Goal: Information Seeking & Learning: Learn about a topic

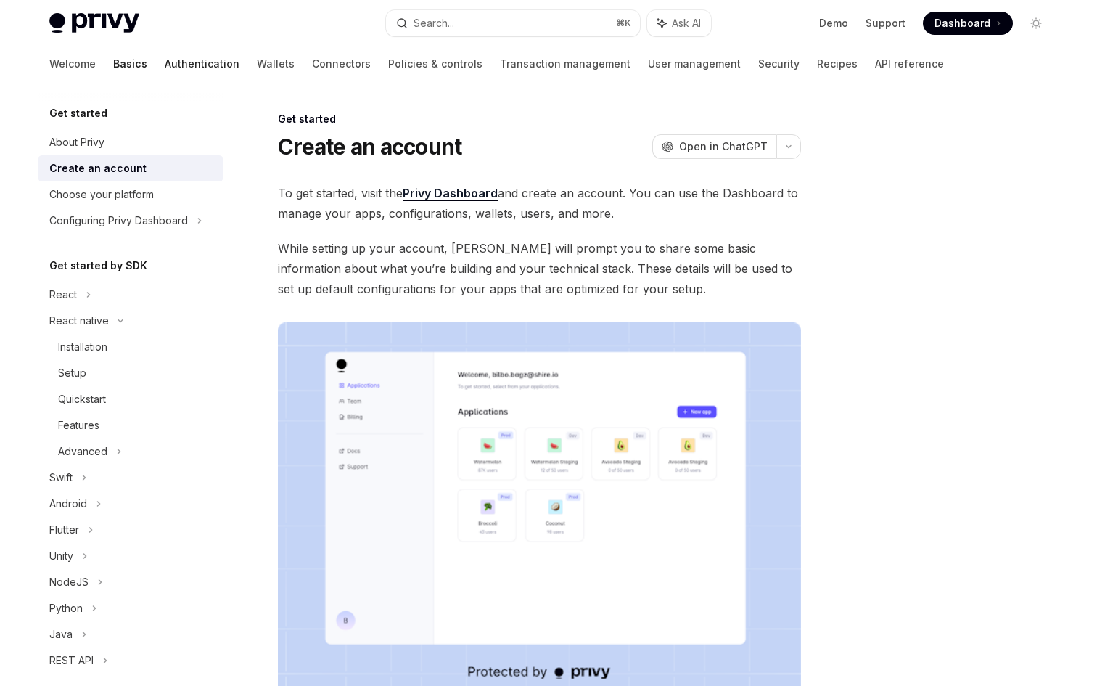
click at [165, 66] on link "Authentication" at bounding box center [202, 63] width 75 height 35
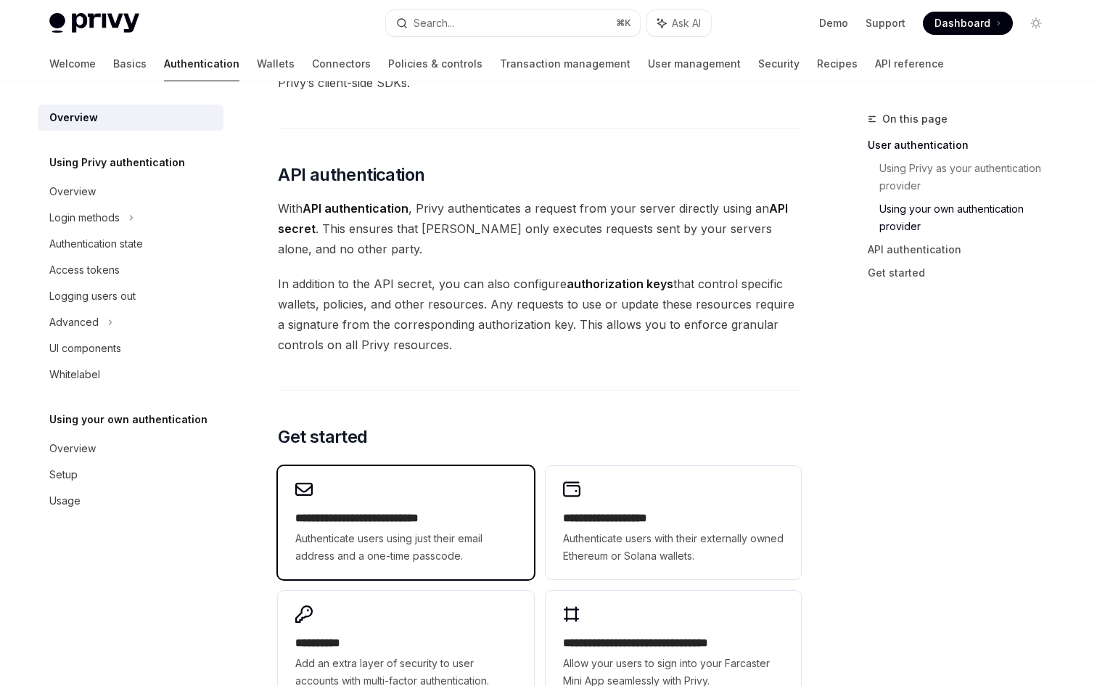
scroll to position [793, 0]
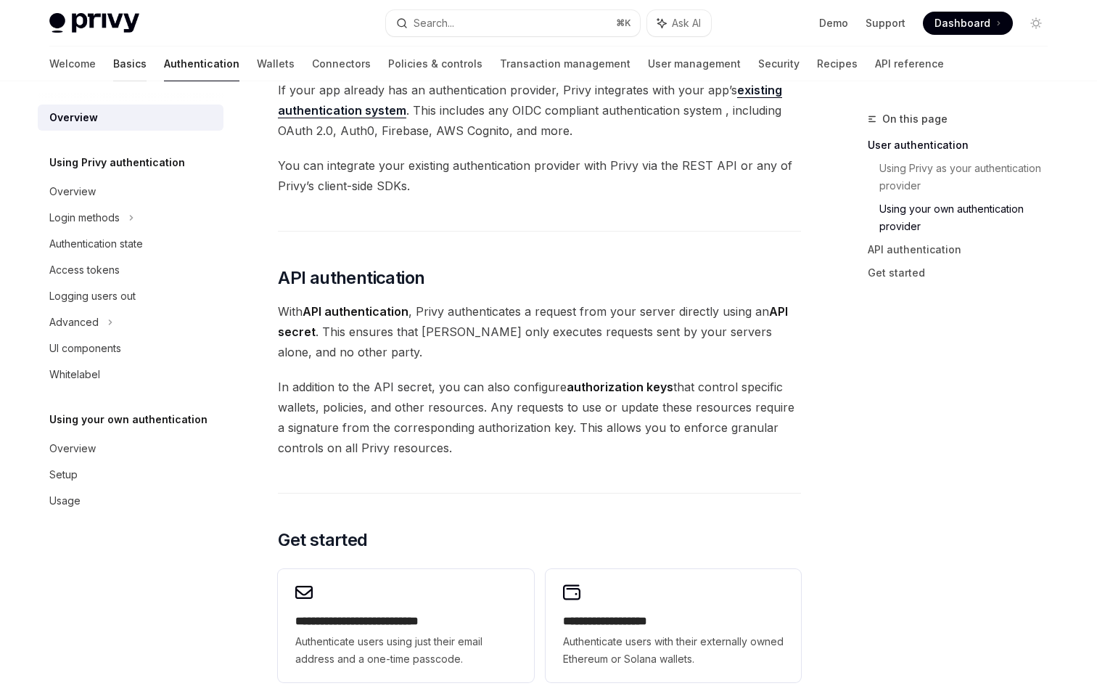
click at [113, 70] on link "Basics" at bounding box center [129, 63] width 33 height 35
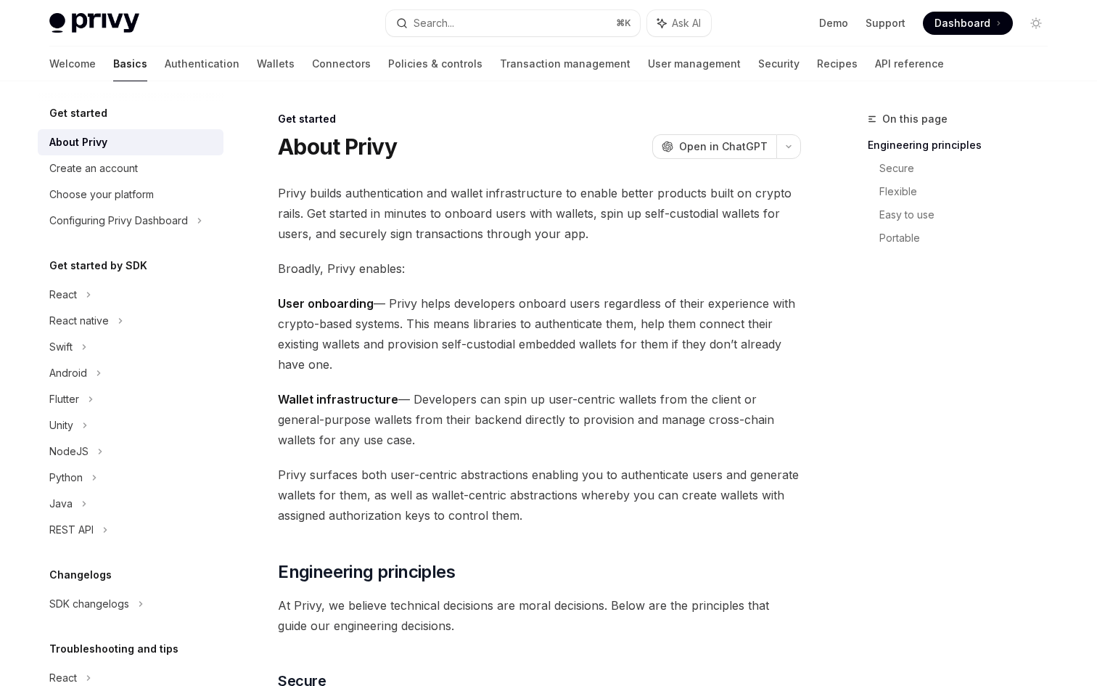
click at [112, 22] on img at bounding box center [94, 23] width 90 height 20
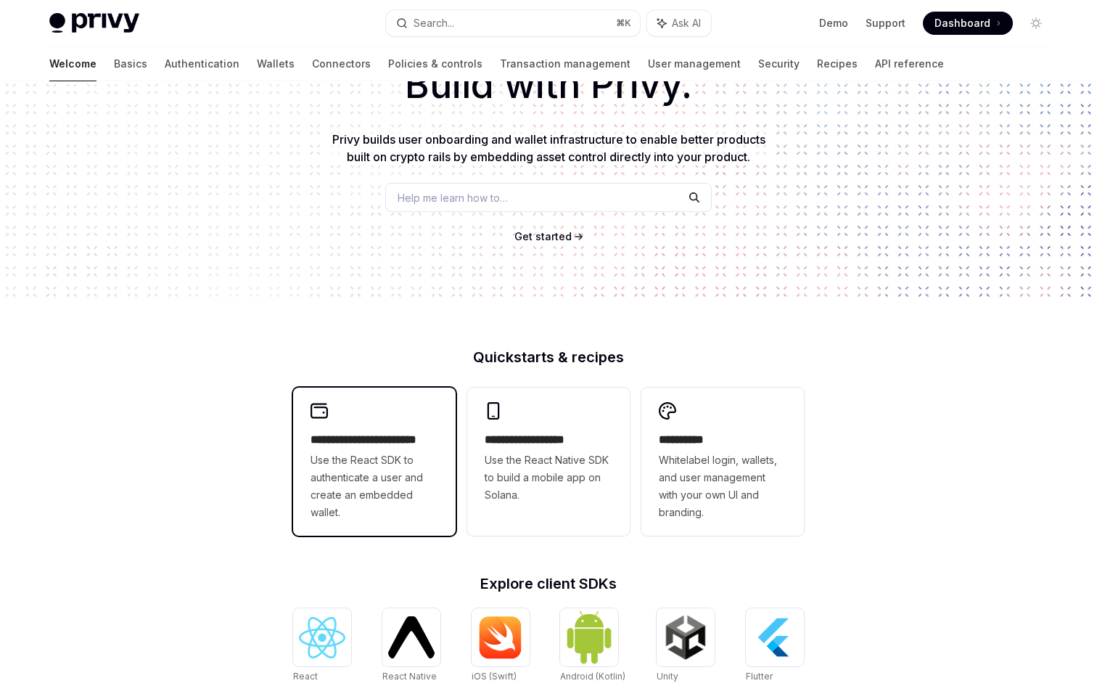
scroll to position [109, 0]
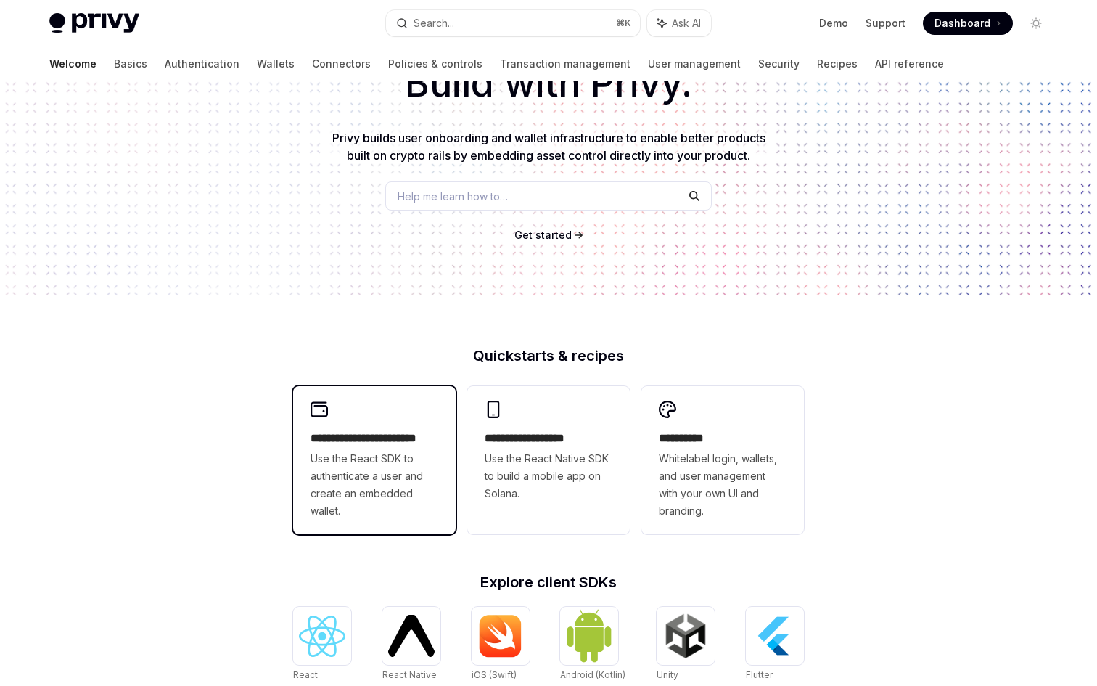
click at [381, 476] on span "Use the React SDK to authenticate a user and create an embedded wallet." at bounding box center [375, 485] width 128 height 70
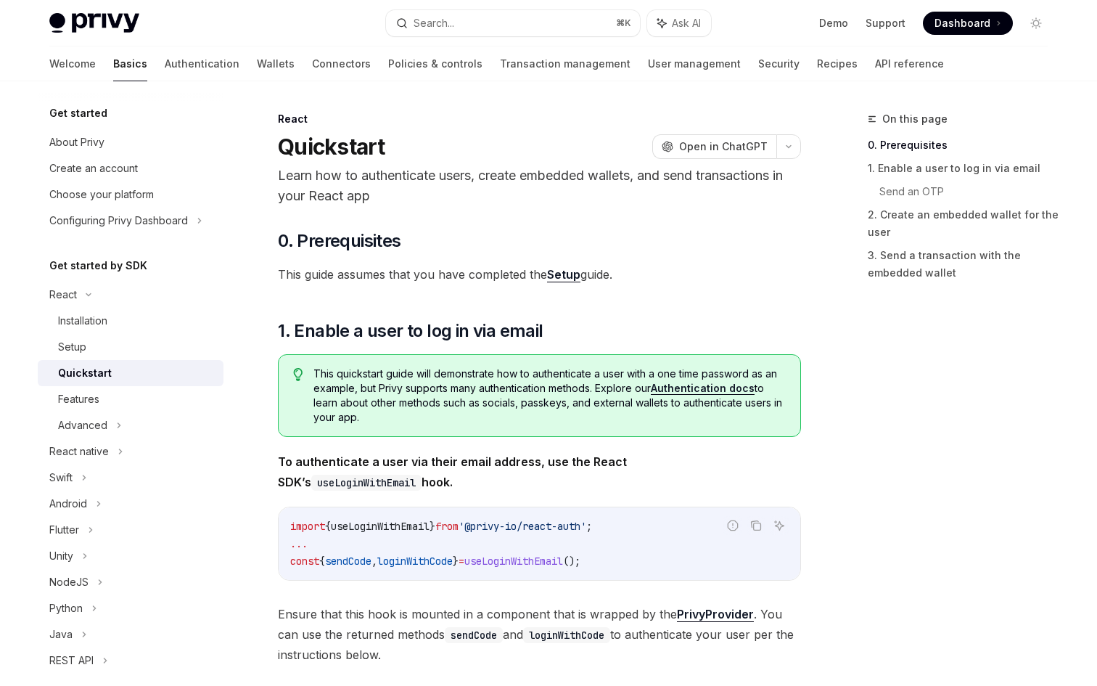
type textarea "*"
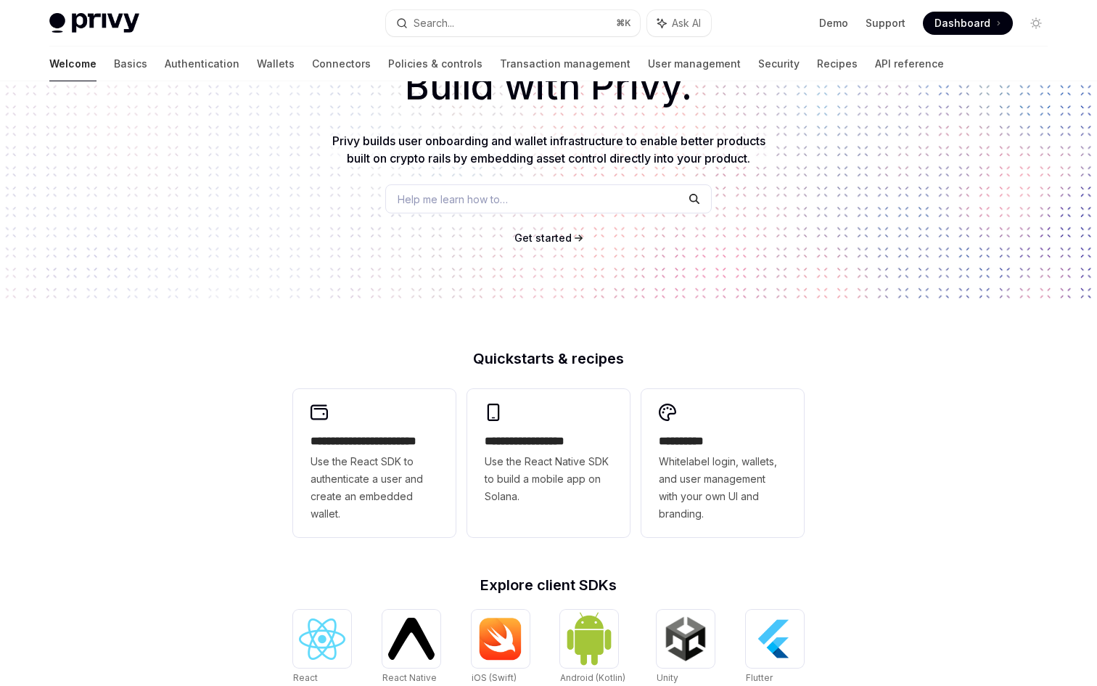
scroll to position [109, 0]
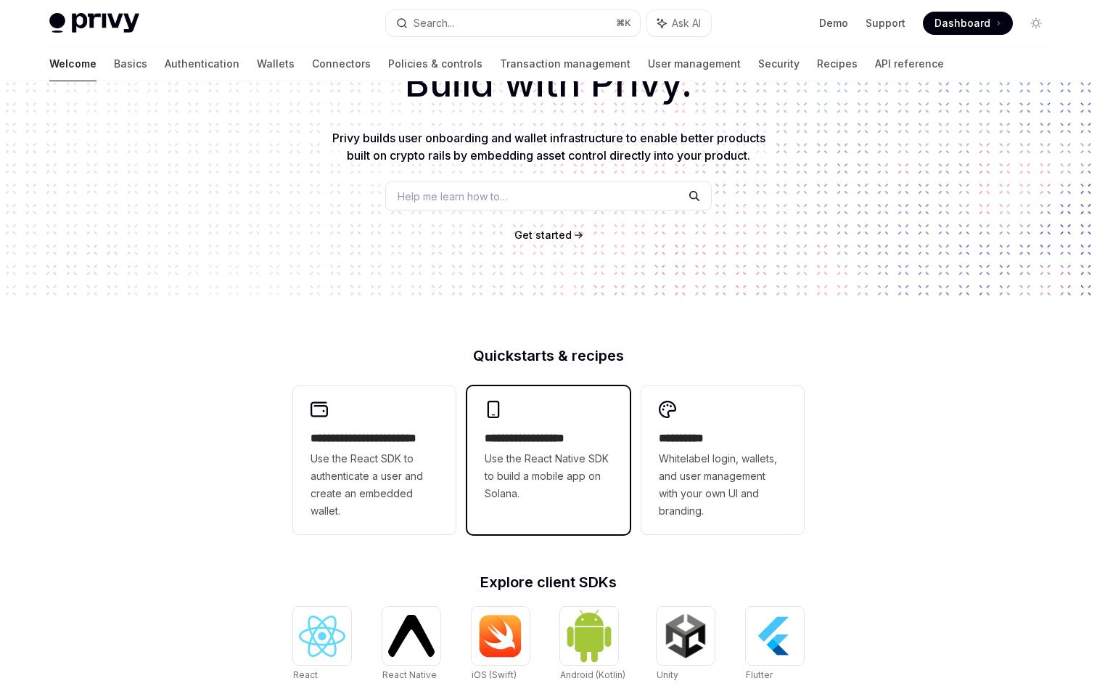
click at [513, 435] on h2 "**********" at bounding box center [549, 438] width 128 height 17
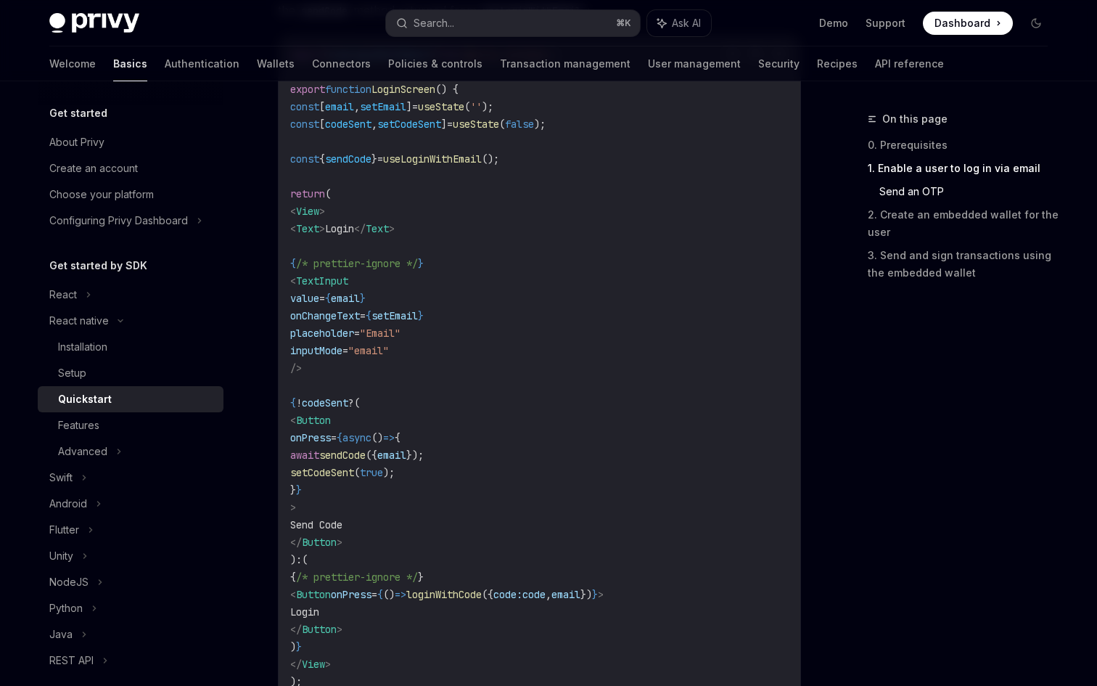
scroll to position [749, 0]
click at [75, 319] on div "React native" at bounding box center [78, 320] width 59 height 17
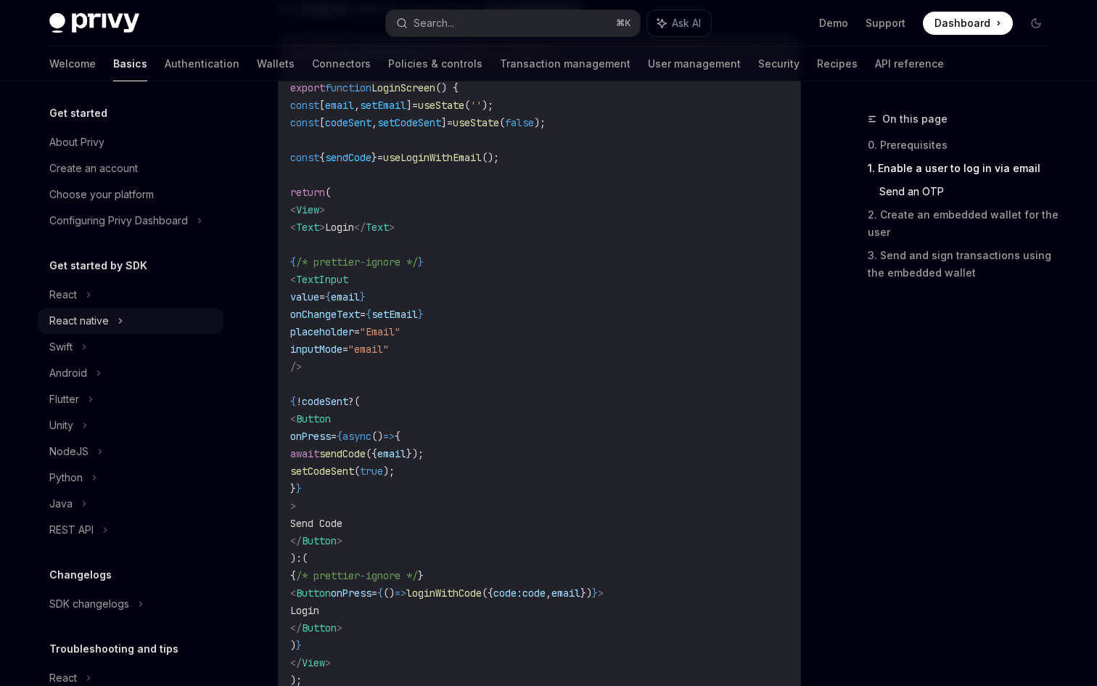
click at [75, 319] on div "React native" at bounding box center [78, 320] width 59 height 17
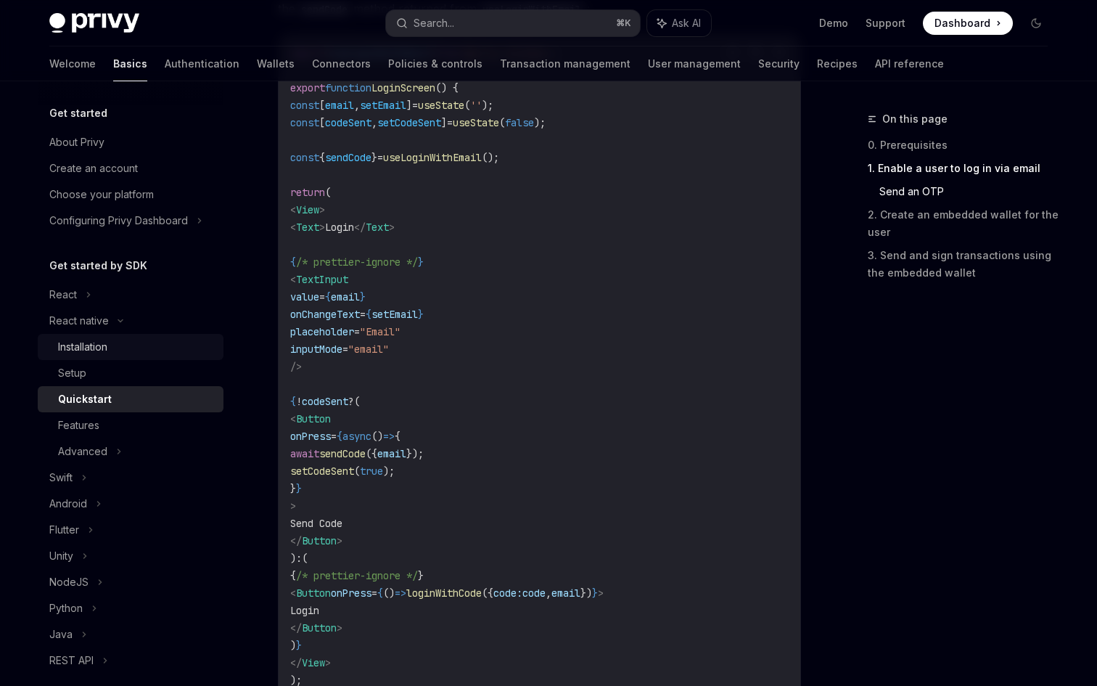
click at [78, 354] on div "Installation" at bounding box center [82, 346] width 49 height 17
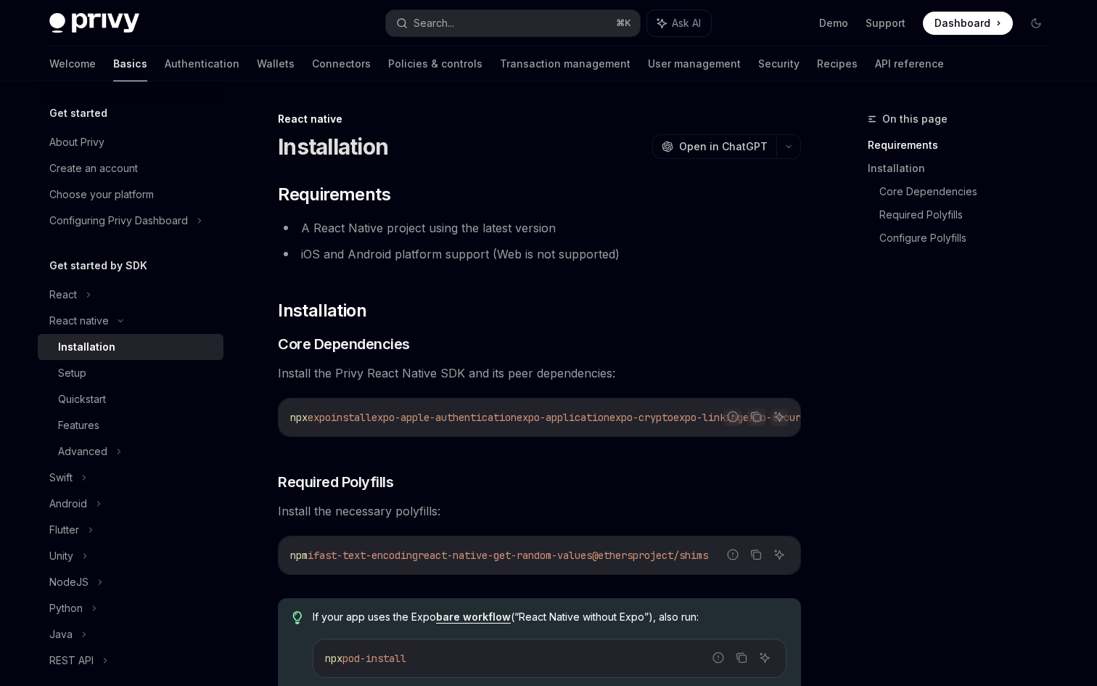
drag, startPoint x: 422, startPoint y: 435, endPoint x: 476, endPoint y: 440, distance: 53.9
click at [476, 436] on div "npx expo install expo-apple-authentication expo-application expo-crypto expo-li…" at bounding box center [540, 417] width 522 height 38
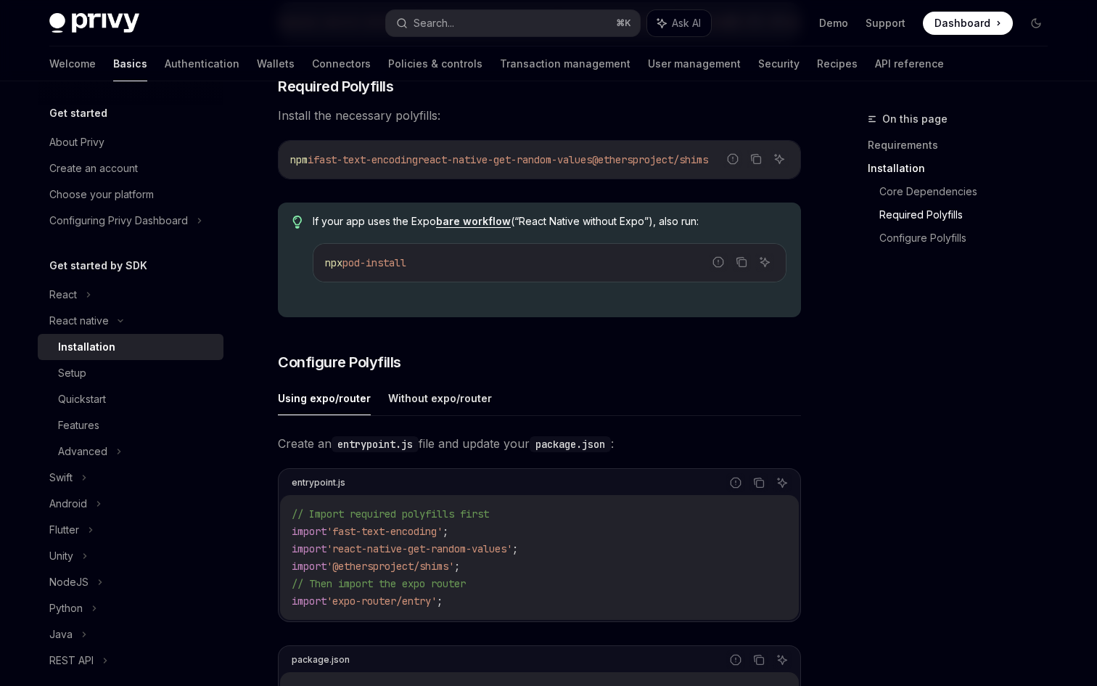
scroll to position [194, 0]
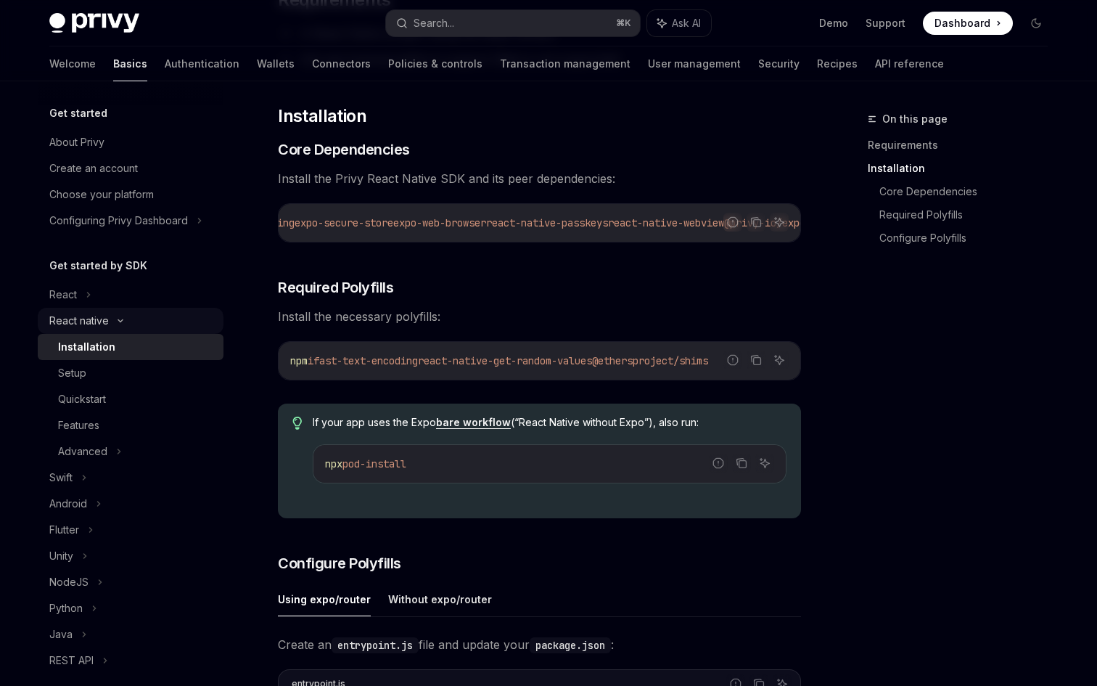
click at [81, 318] on div "React native" at bounding box center [78, 320] width 59 height 17
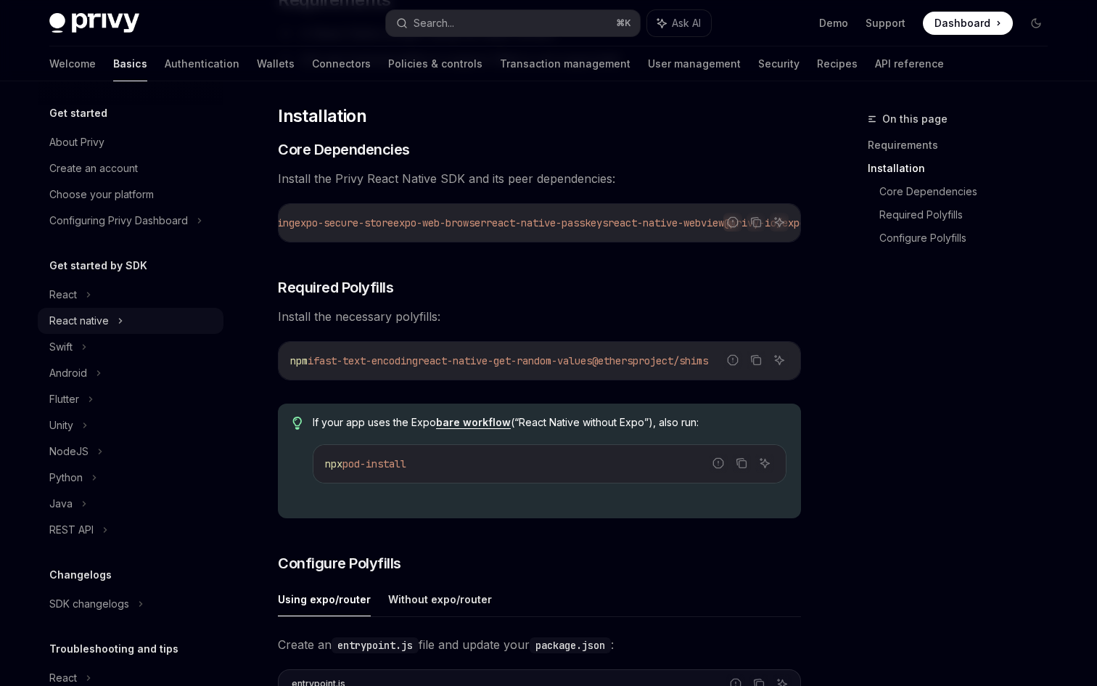
click at [81, 325] on div "React native" at bounding box center [78, 320] width 59 height 17
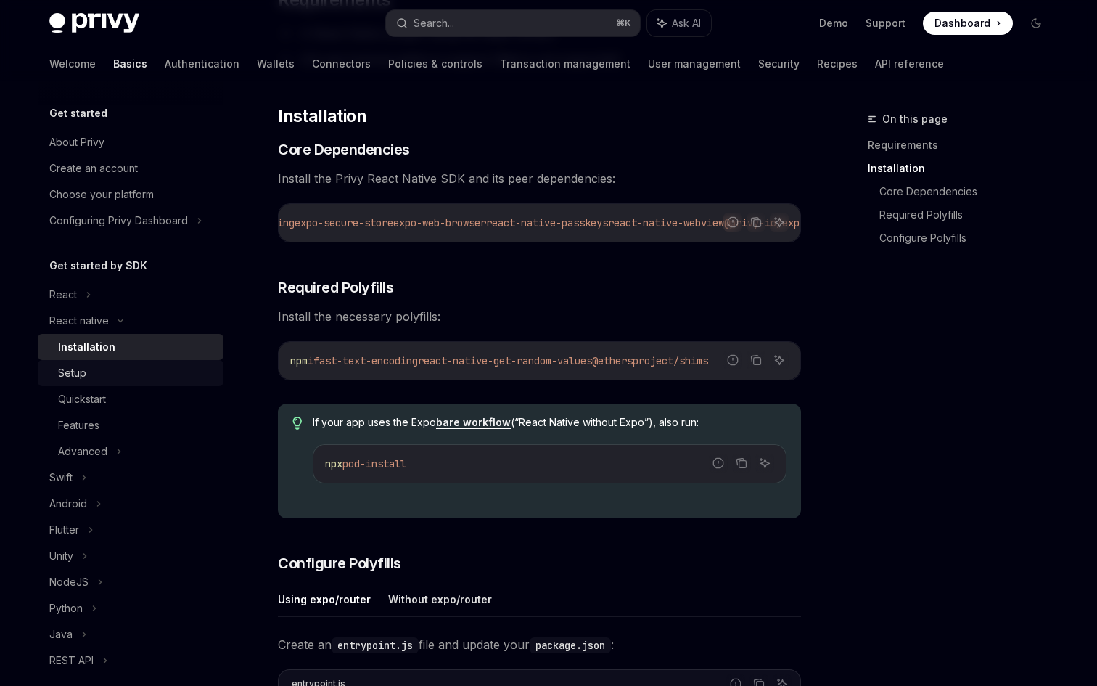
click at [71, 376] on div "Setup" at bounding box center [72, 372] width 28 height 17
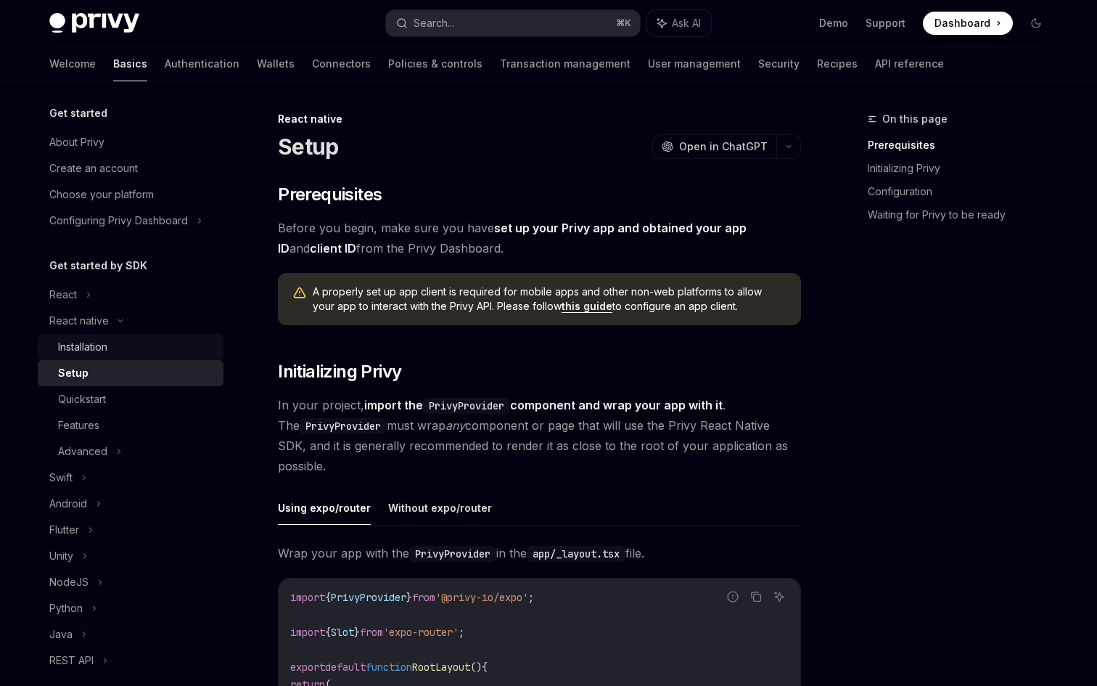
click at [84, 345] on div "Installation" at bounding box center [82, 346] width 49 height 17
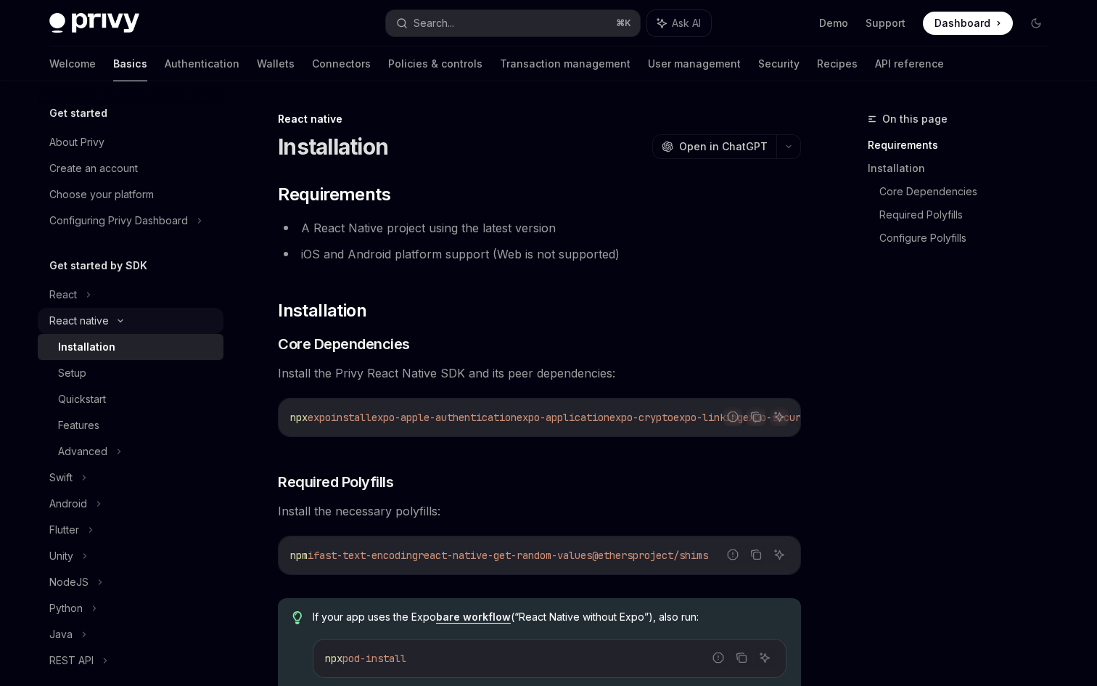
click at [77, 321] on div "React native" at bounding box center [78, 320] width 59 height 17
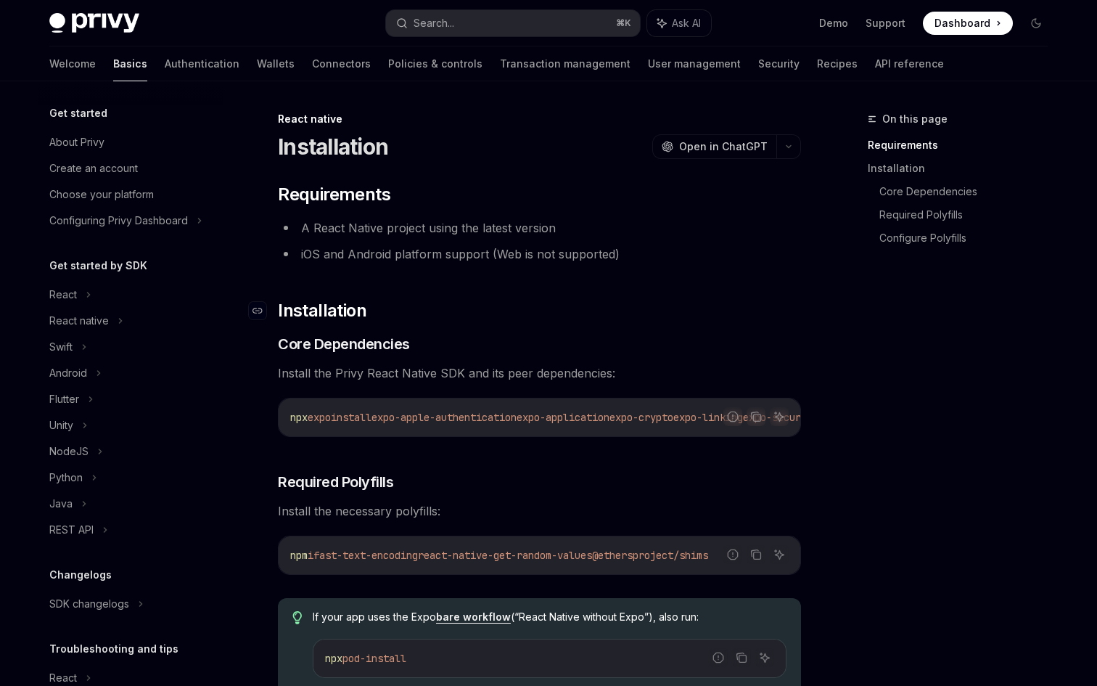
click at [449, 316] on h2 "​ Installation" at bounding box center [539, 310] width 523 height 23
click at [257, 66] on link "Wallets" at bounding box center [276, 63] width 38 height 35
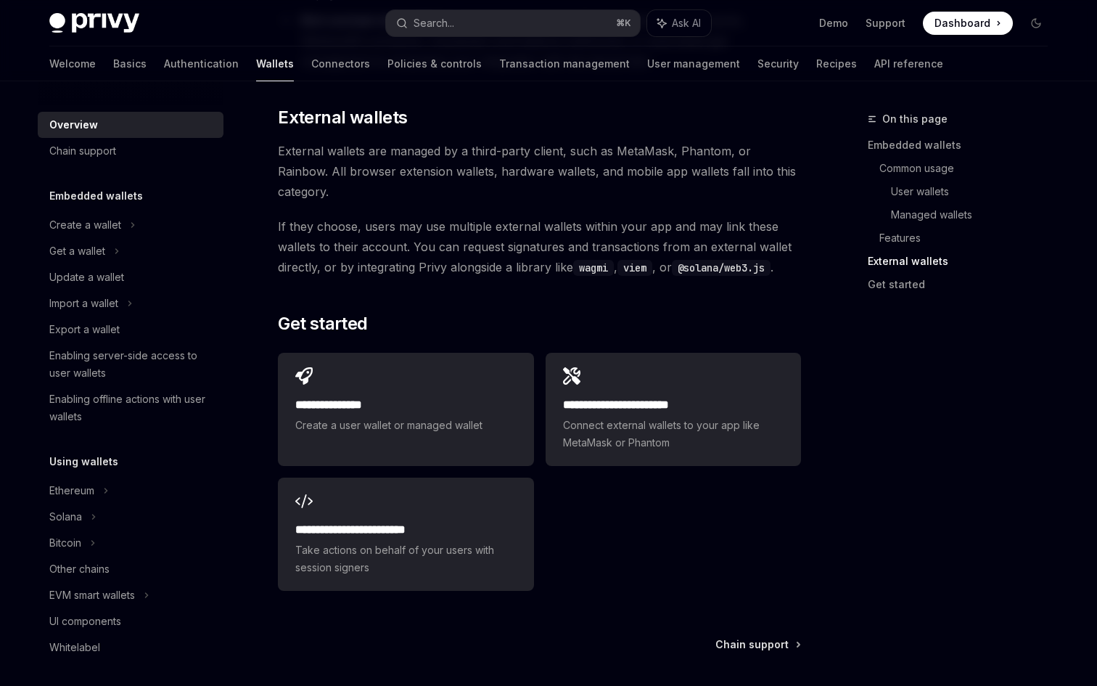
scroll to position [2203, 0]
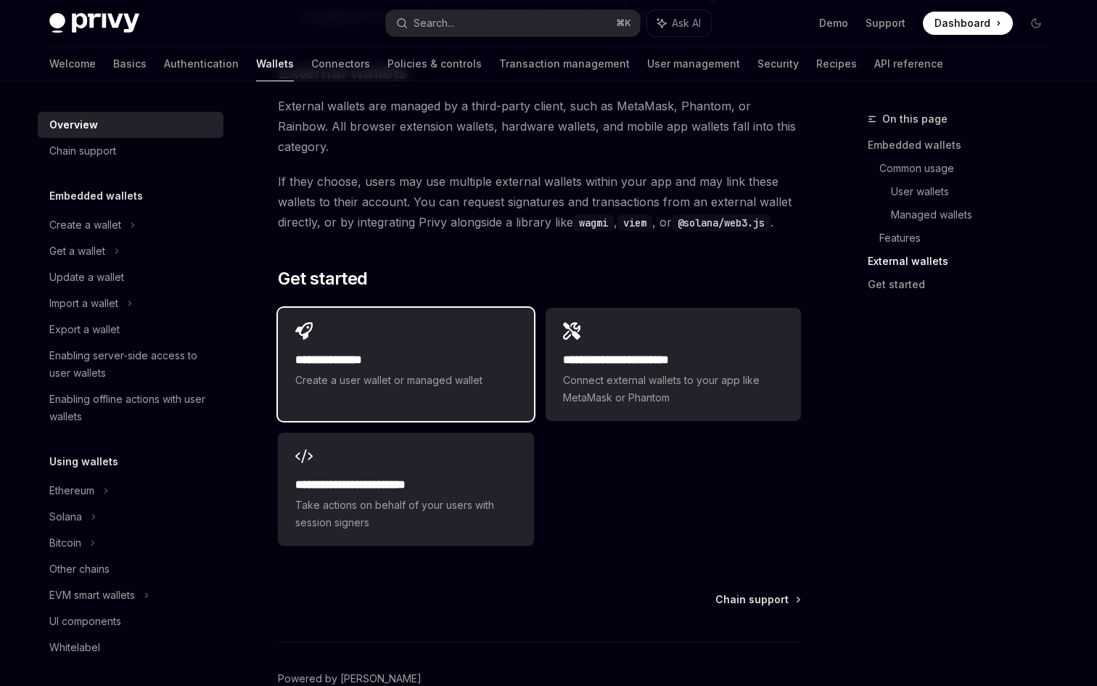
click at [403, 372] on span "Create a user wallet or managed wallet" at bounding box center [405, 380] width 221 height 17
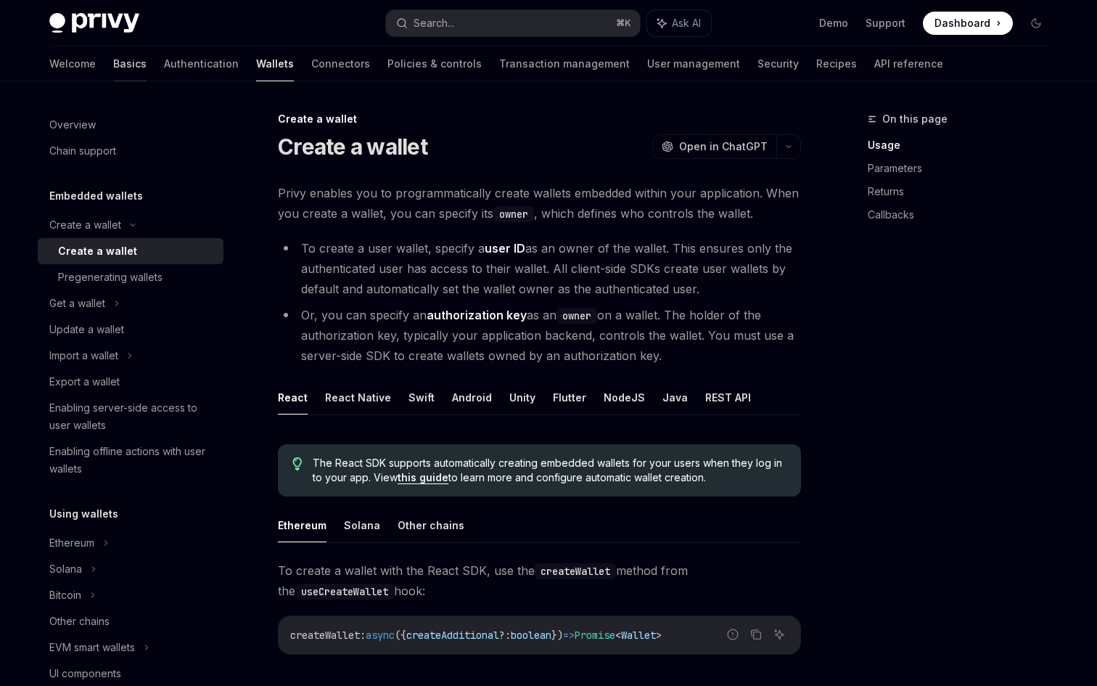
click at [113, 63] on link "Basics" at bounding box center [129, 63] width 33 height 35
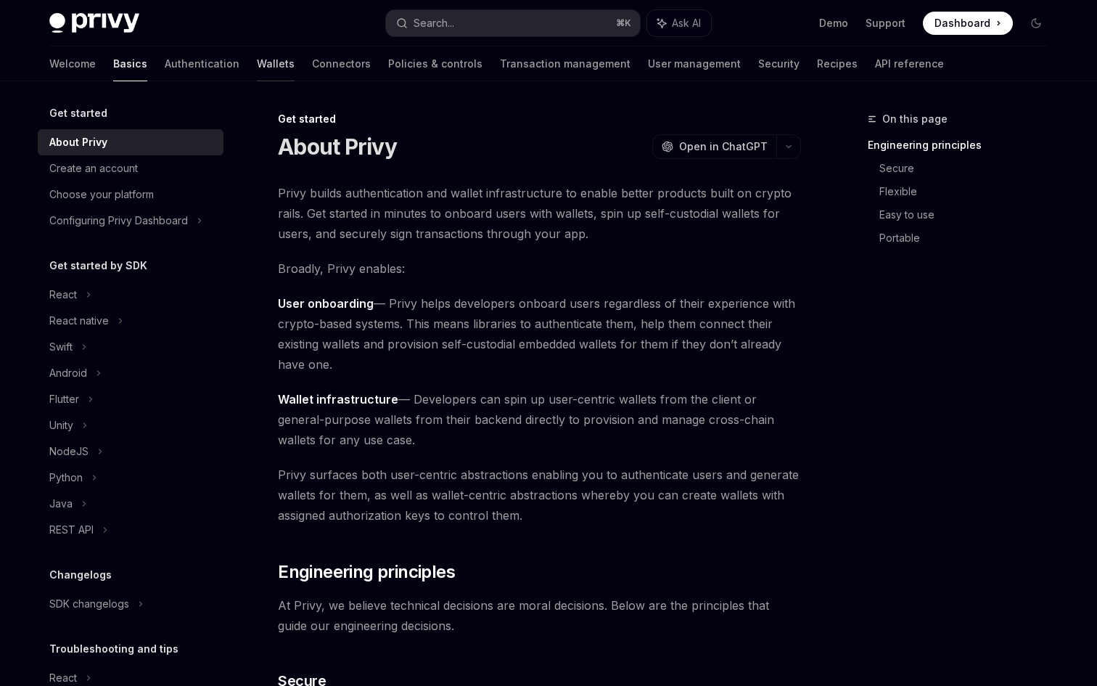
click at [257, 65] on link "Wallets" at bounding box center [276, 63] width 38 height 35
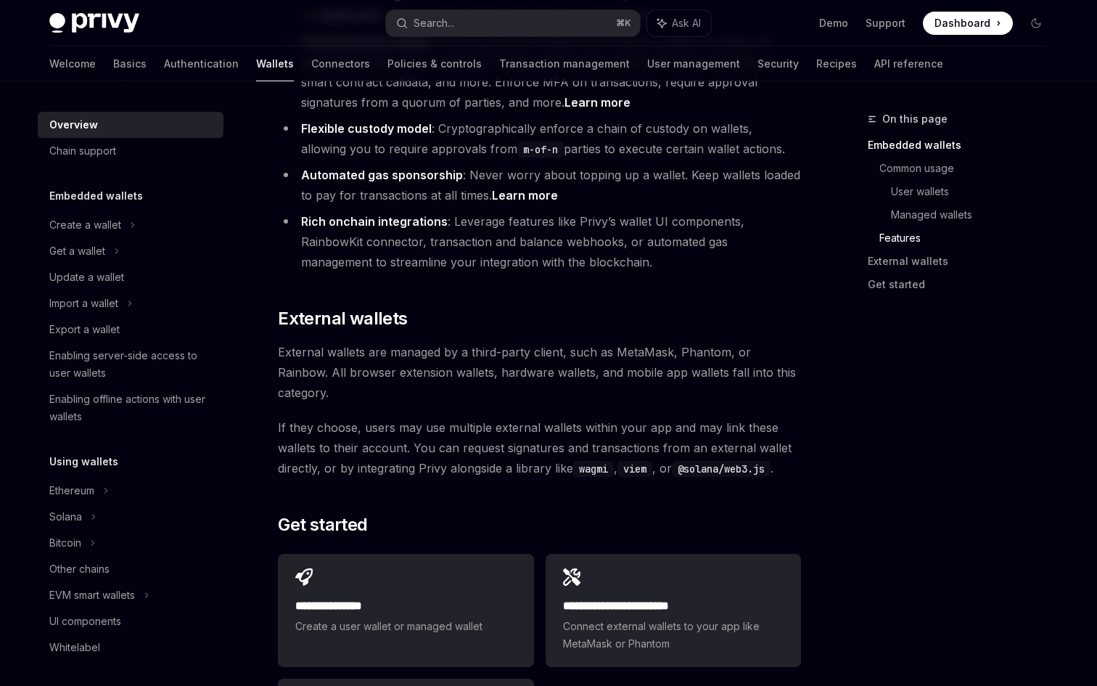
scroll to position [2203, 0]
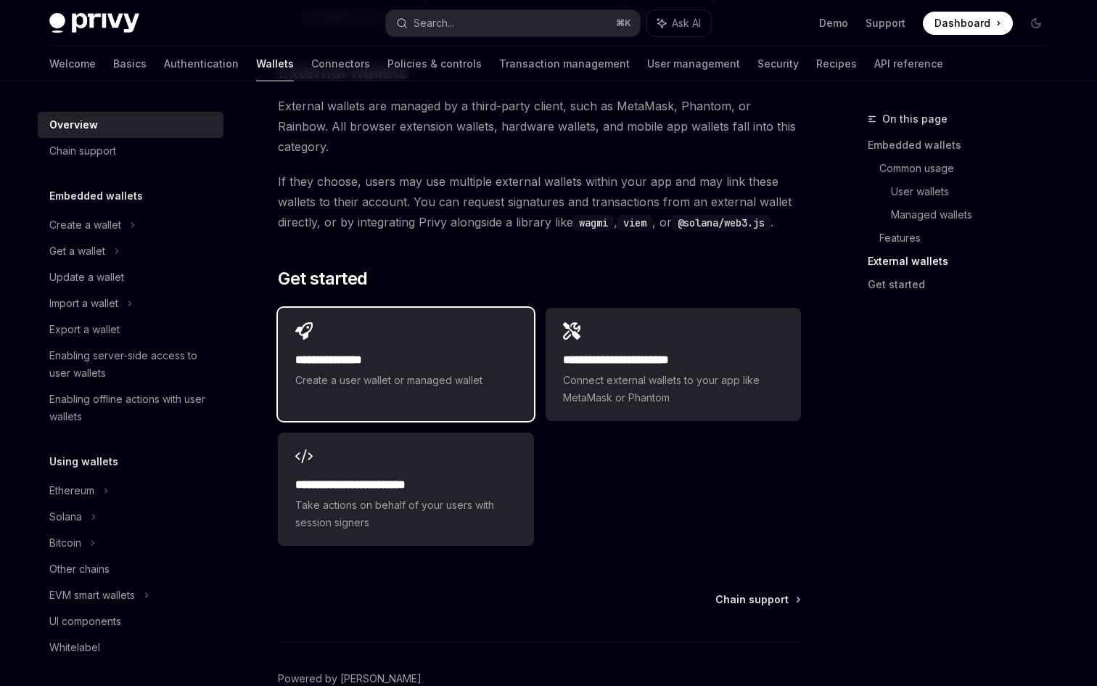
click at [440, 372] on span "Create a user wallet or managed wallet" at bounding box center [405, 380] width 221 height 17
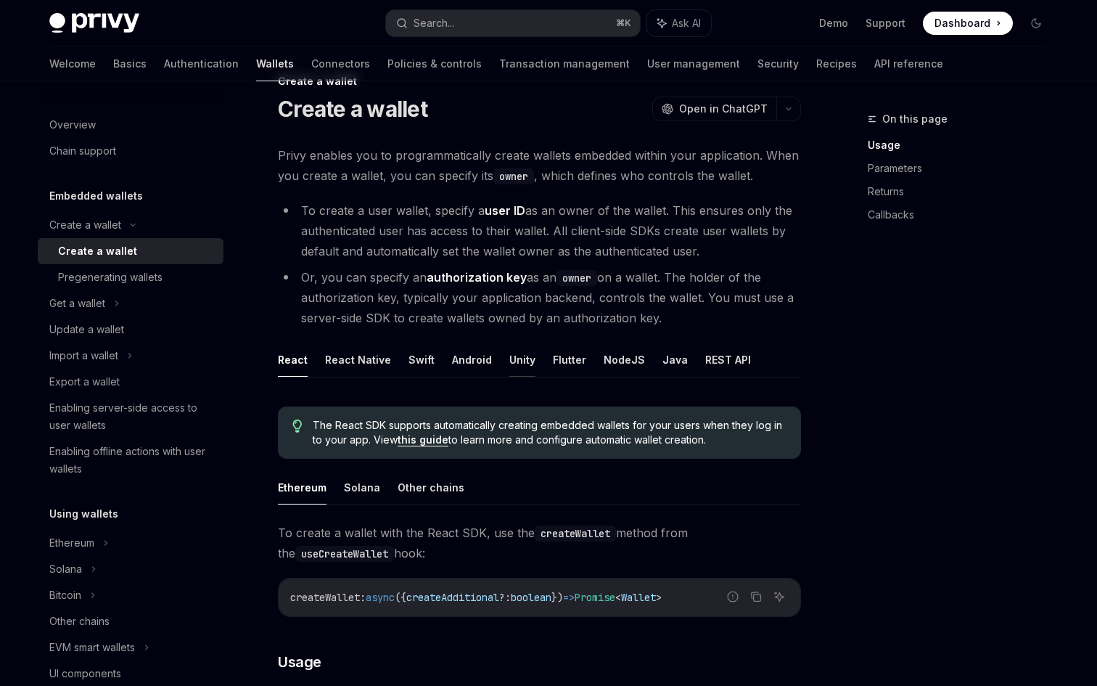
scroll to position [51, 0]
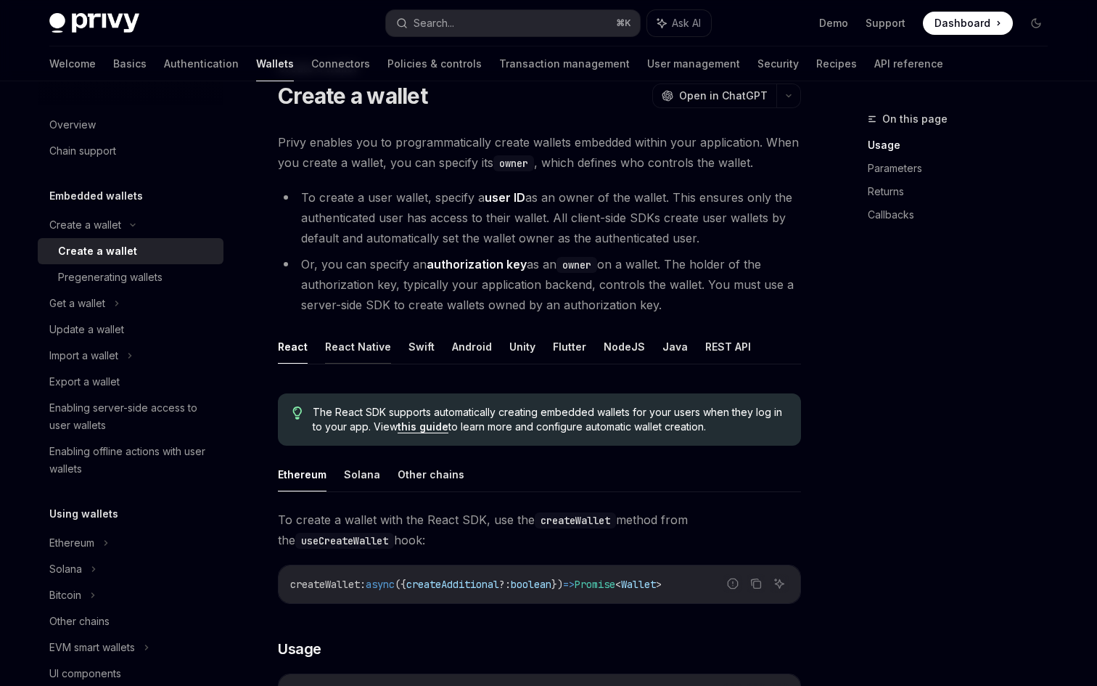
click at [346, 348] on button "React Native" at bounding box center [358, 346] width 66 height 34
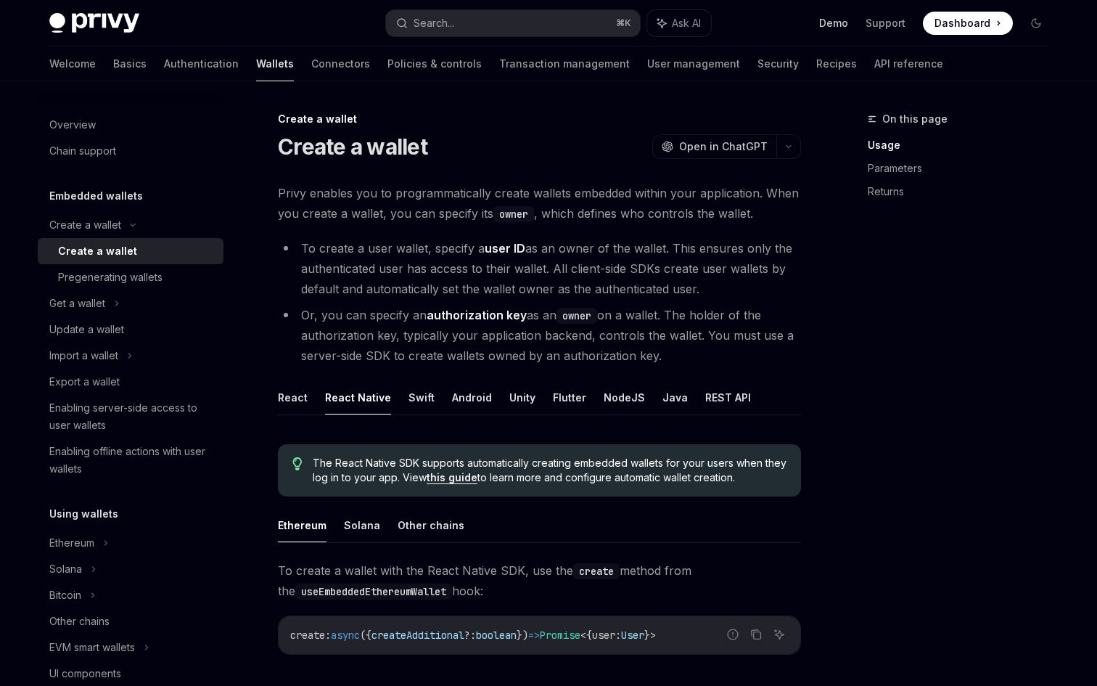
click at [841, 22] on link "Demo" at bounding box center [833, 23] width 29 height 15
click at [758, 67] on link "Security" at bounding box center [778, 63] width 41 height 35
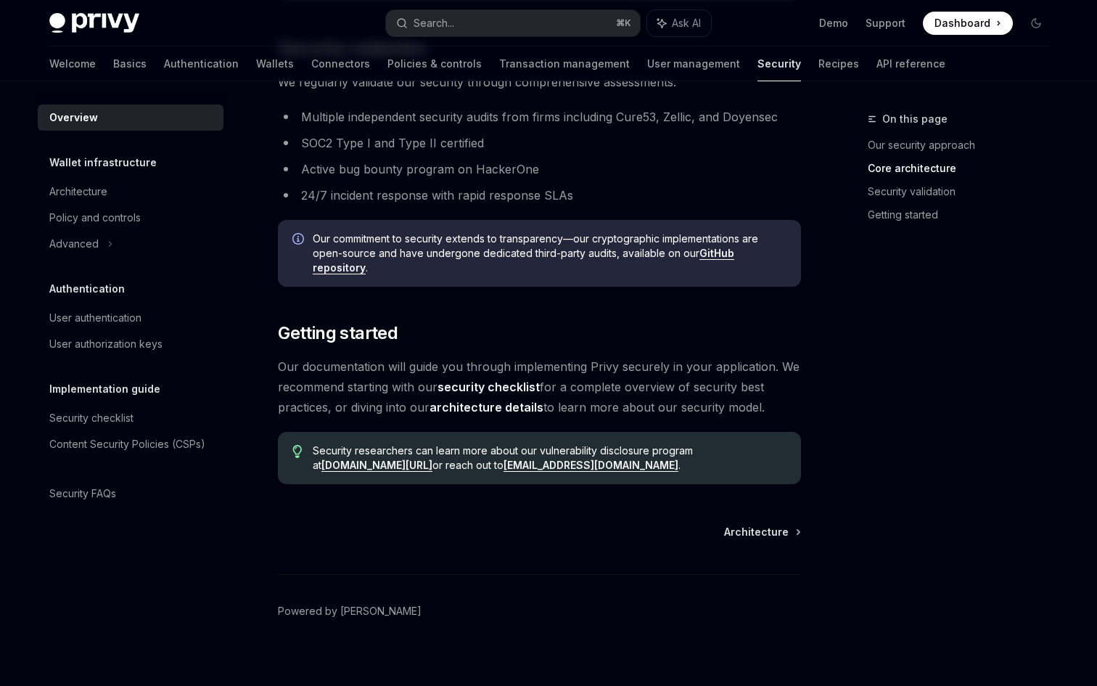
scroll to position [985, 0]
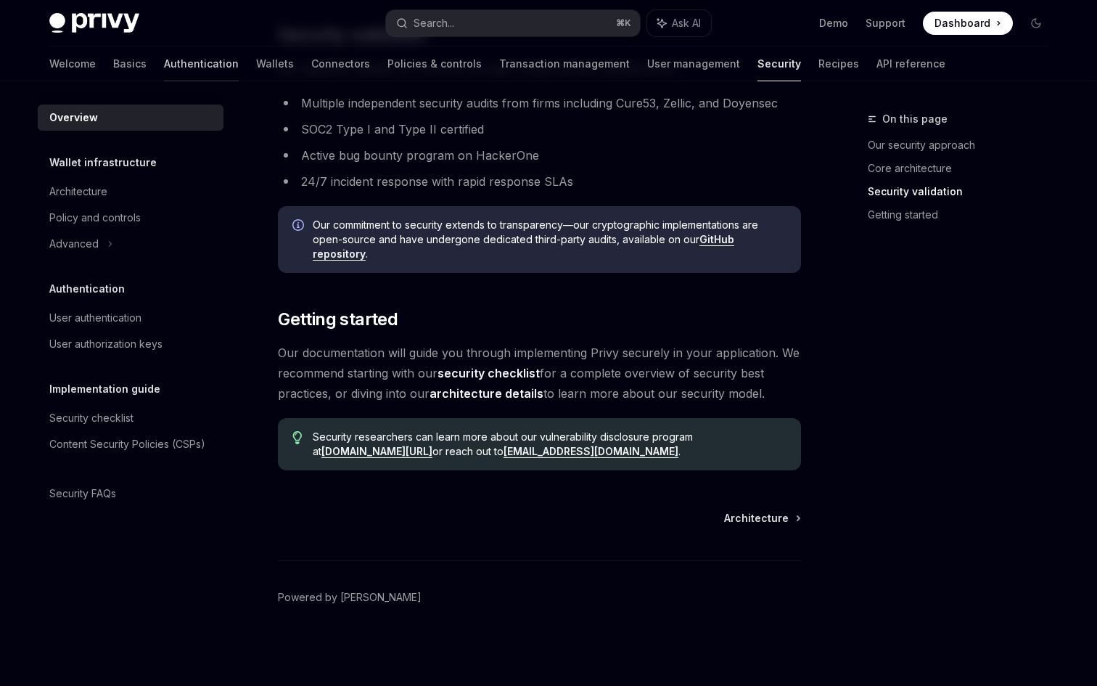
click at [164, 63] on link "Authentication" at bounding box center [201, 63] width 75 height 35
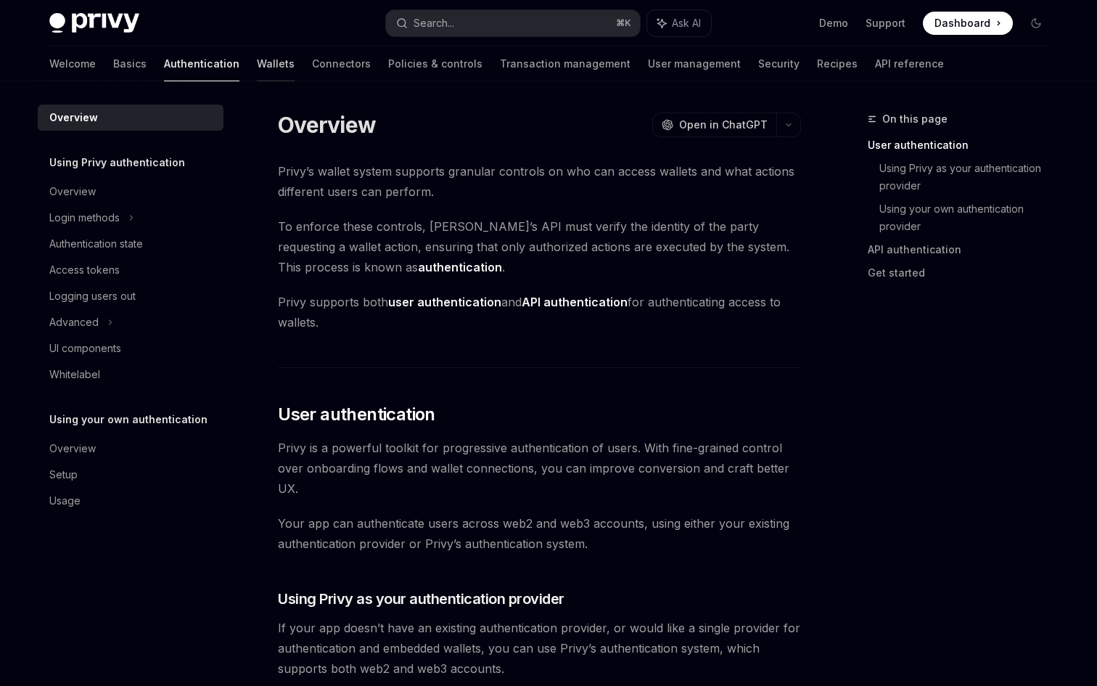
click at [257, 65] on link "Wallets" at bounding box center [276, 63] width 38 height 35
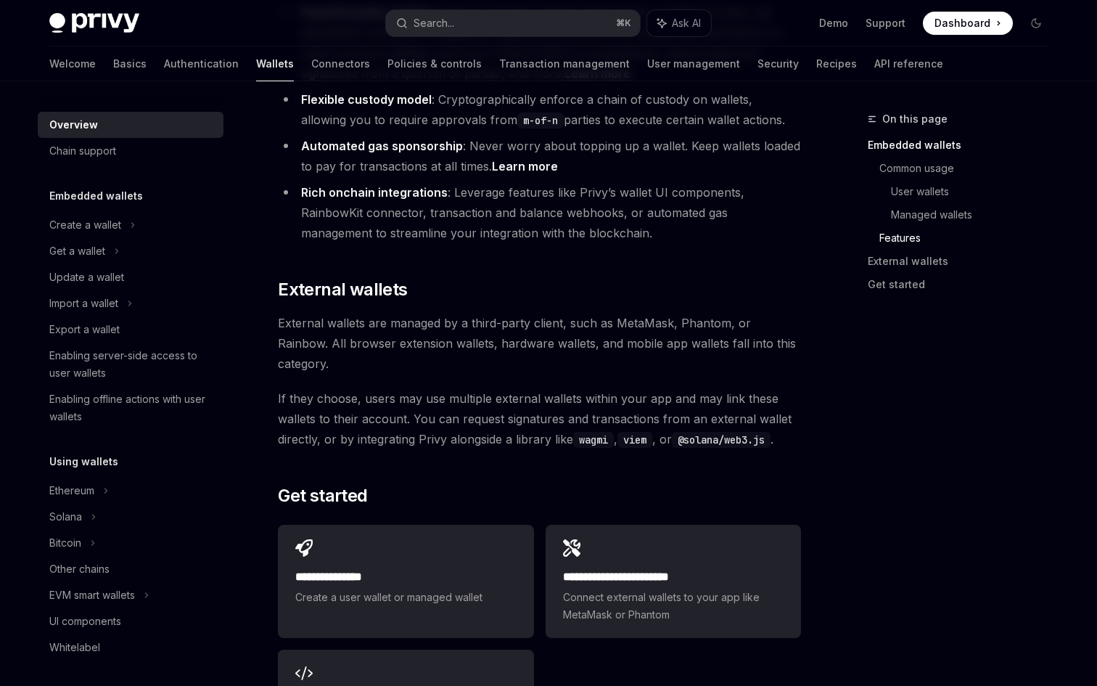
scroll to position [1995, 0]
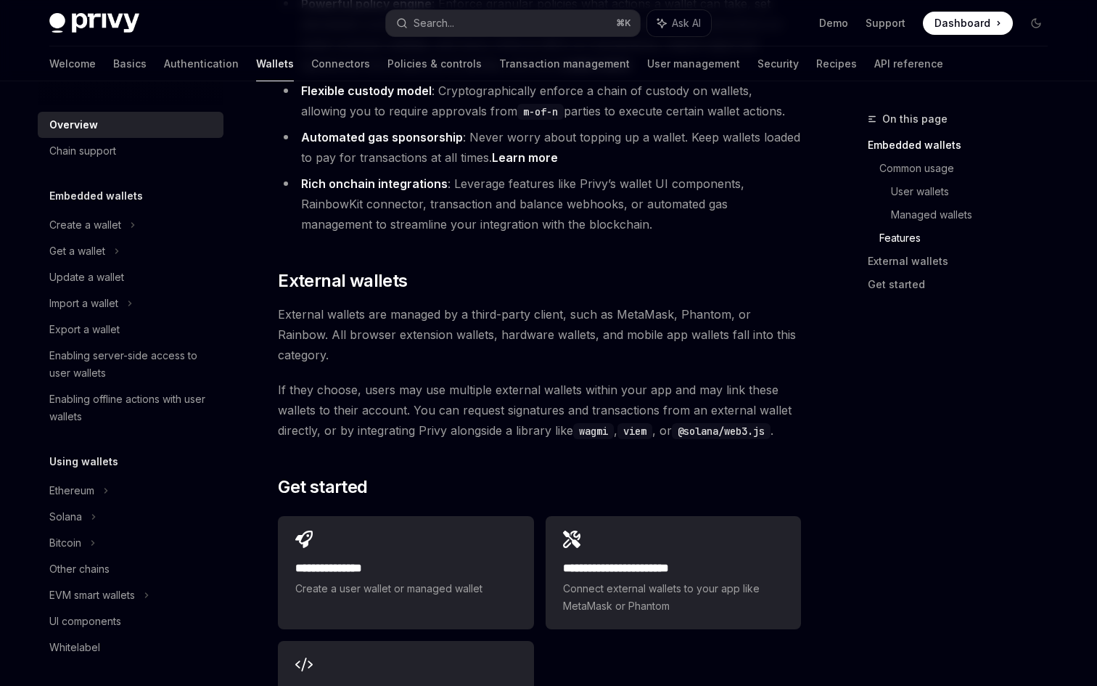
click at [100, 7] on div "Privy Docs home page Search... ⌘ K Ask AI Demo Support Dashboard Dashboard Sear…" at bounding box center [548, 23] width 998 height 46
click at [100, 20] on img at bounding box center [94, 23] width 90 height 20
type textarea "*"
